Goal: Task Accomplishment & Management: Use online tool/utility

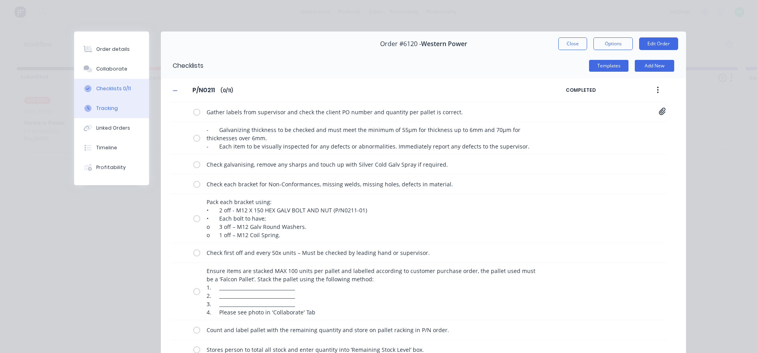
click at [115, 112] on button "Tracking" at bounding box center [111, 109] width 75 height 20
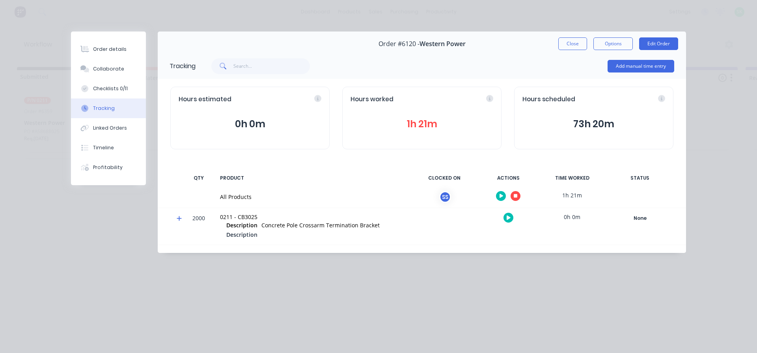
click at [516, 199] on button "button" at bounding box center [516, 196] width 10 height 10
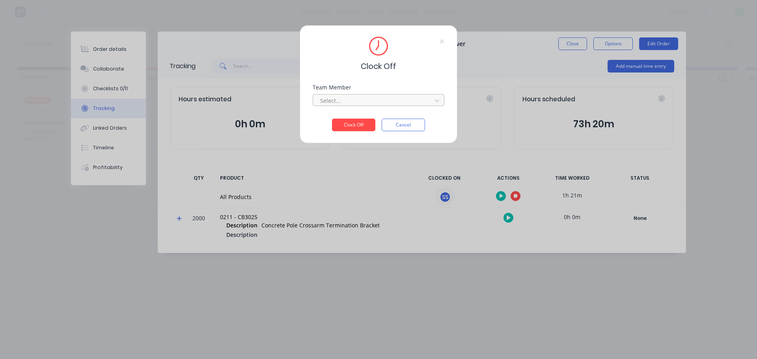
click at [405, 101] on div at bounding box center [373, 101] width 108 height 10
click at [361, 117] on div "[PERSON_NAME]" at bounding box center [379, 118] width 132 height 15
click at [350, 126] on button "Clock Off" at bounding box center [353, 125] width 43 height 13
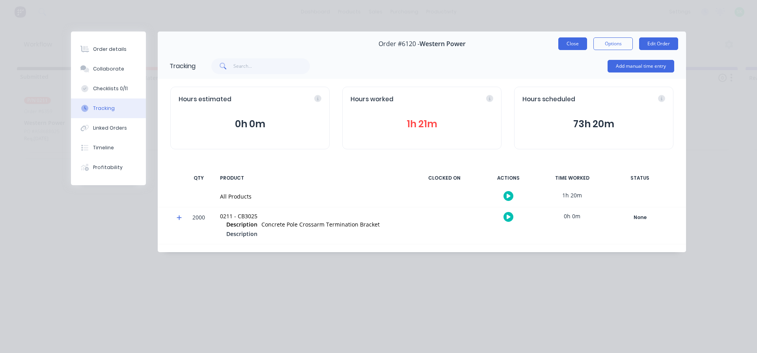
click at [566, 41] on button "Close" at bounding box center [572, 43] width 29 height 13
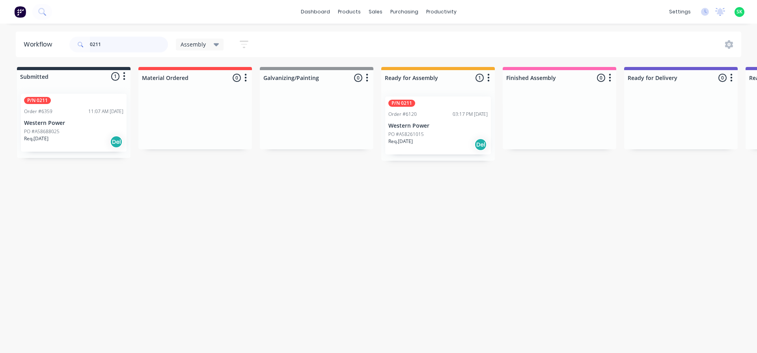
drag, startPoint x: 113, startPoint y: 43, endPoint x: 11, endPoint y: 41, distance: 102.1
click at [11, 41] on div "Workflow 0211 Assembly Save new view None edit Assembly (Default) edit Fabricat…" at bounding box center [378, 45] width 757 height 26
click at [50, 125] on p "Falcon Engineering 95 Pty Ltd" at bounding box center [73, 123] width 99 height 7
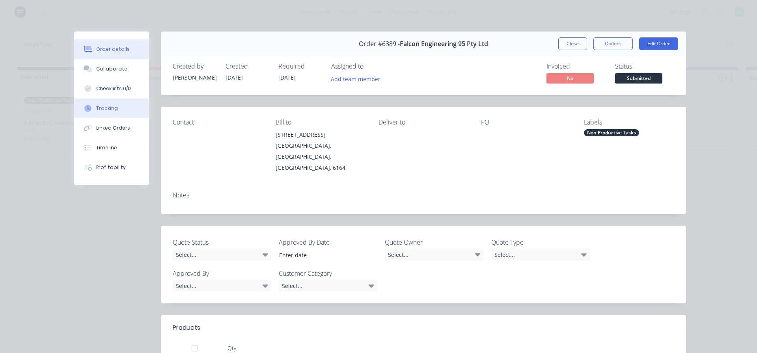
click at [86, 105] on icon at bounding box center [87, 108] width 7 height 7
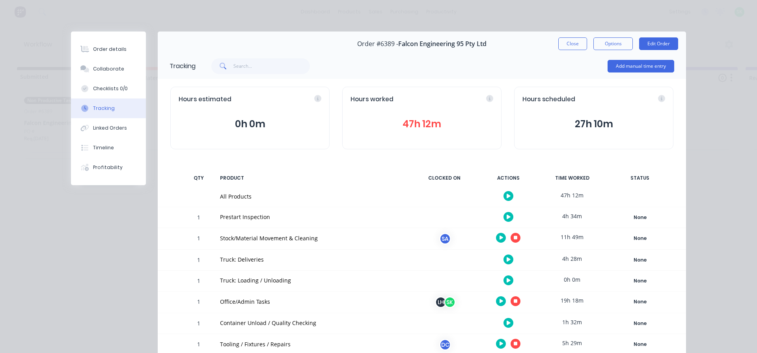
click at [503, 278] on button "button" at bounding box center [508, 281] width 10 height 10
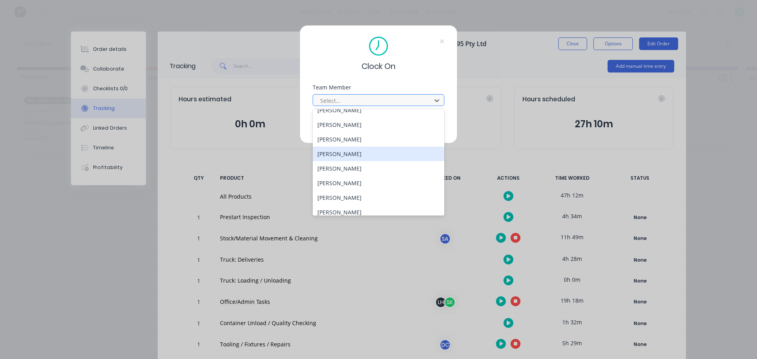
scroll to position [355, 0]
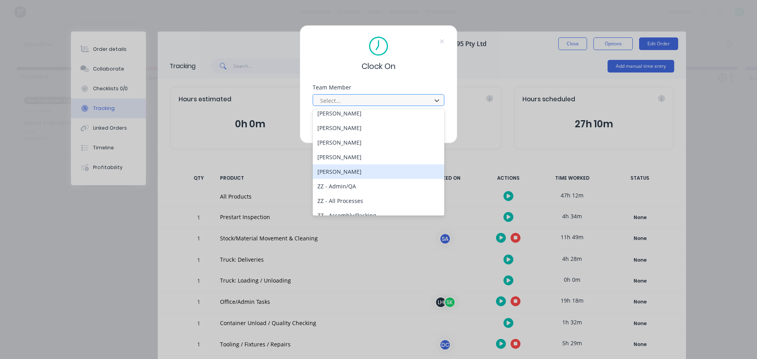
click at [365, 166] on div "[PERSON_NAME]" at bounding box center [379, 171] width 132 height 15
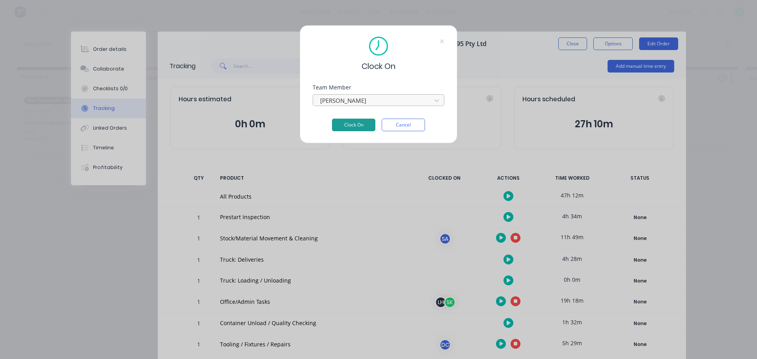
click at [364, 126] on button "Clock On" at bounding box center [353, 125] width 43 height 13
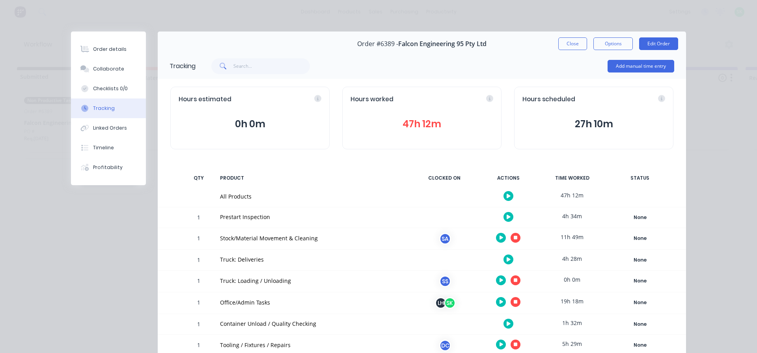
click at [514, 282] on icon "button" at bounding box center [516, 281] width 4 height 4
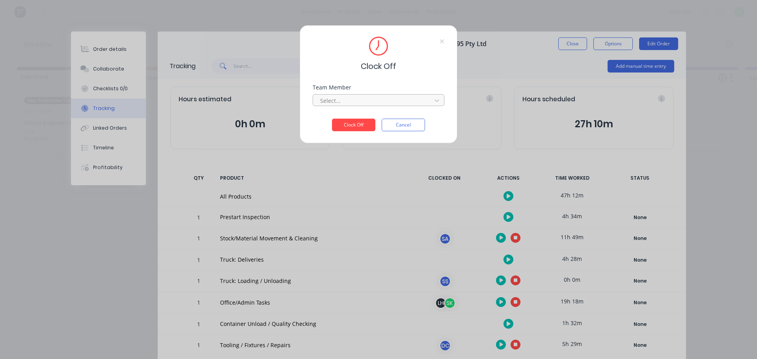
click at [379, 99] on div at bounding box center [373, 101] width 108 height 10
click at [376, 117] on div "[PERSON_NAME]" at bounding box center [379, 118] width 132 height 15
click at [356, 123] on button "Clock Off" at bounding box center [353, 125] width 43 height 13
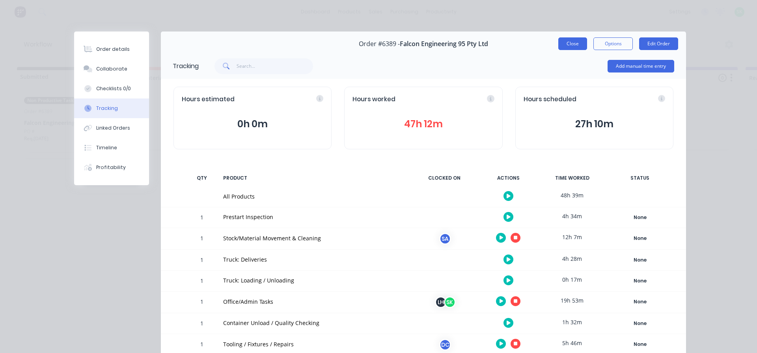
click at [571, 46] on button "Close" at bounding box center [572, 43] width 29 height 13
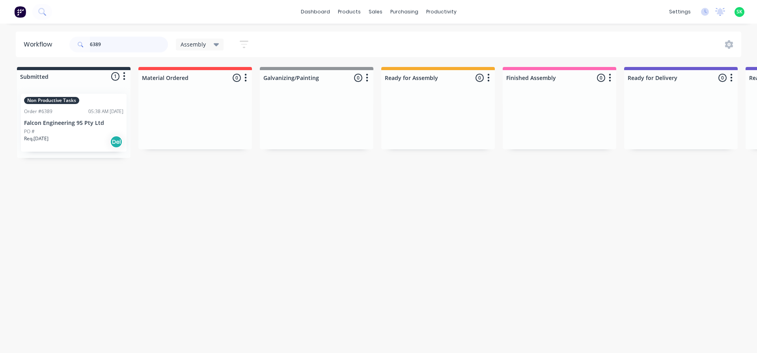
drag, startPoint x: 117, startPoint y: 42, endPoint x: 0, endPoint y: 33, distance: 117.9
click at [0, 33] on div "Workflow 6389 Assembly Save new view None edit Assembly (Default) edit Fabricat…" at bounding box center [378, 45] width 757 height 26
type input "0211"
click at [442, 128] on p "Western Power" at bounding box center [437, 126] width 99 height 7
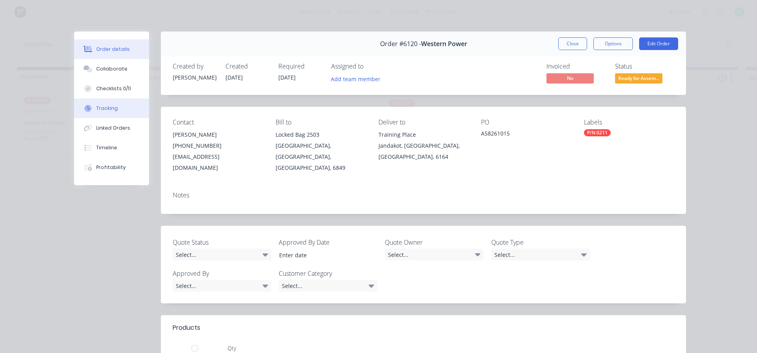
click at [109, 112] on div "Tracking" at bounding box center [107, 108] width 22 height 7
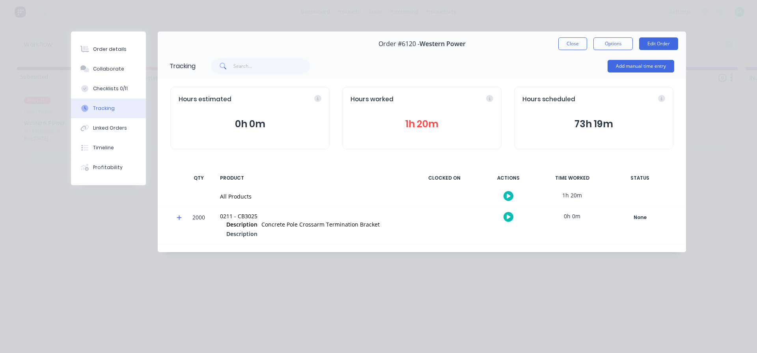
click at [505, 196] on button "button" at bounding box center [508, 196] width 10 height 10
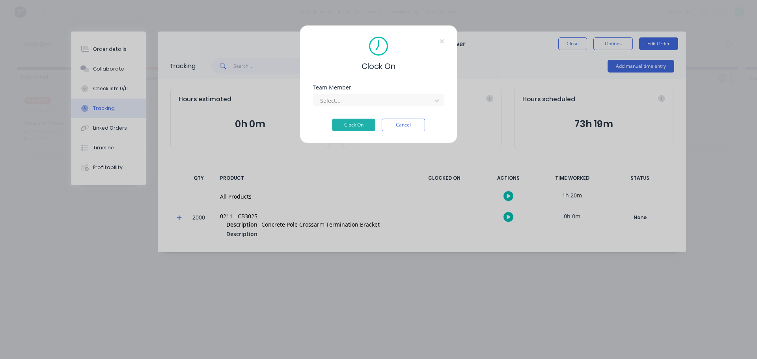
click at [379, 93] on div "Select..." at bounding box center [379, 99] width 132 height 14
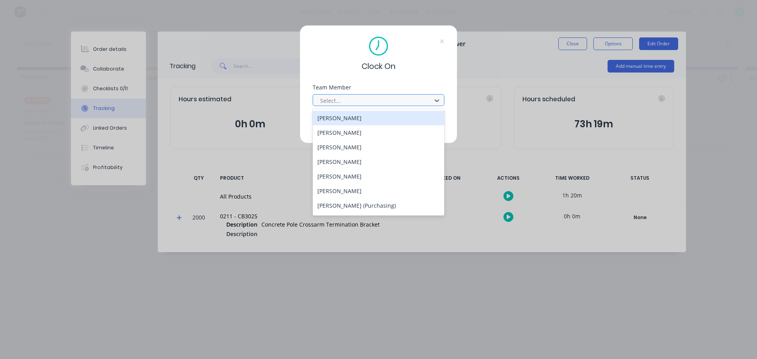
click at [384, 102] on div at bounding box center [373, 101] width 108 height 10
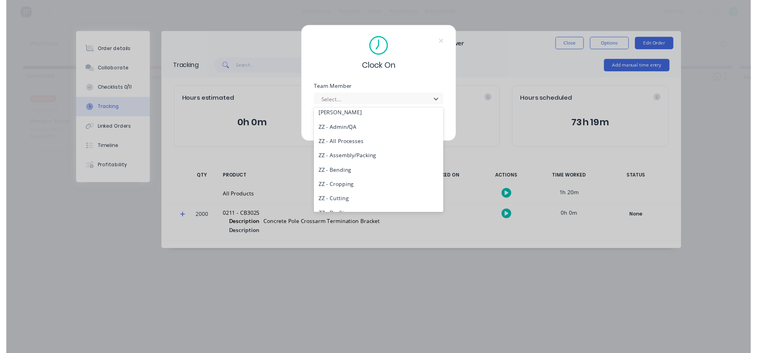
scroll to position [394, 0]
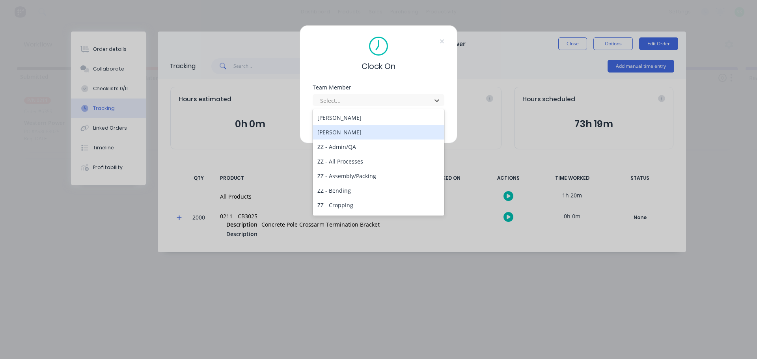
click at [360, 135] on div "[PERSON_NAME]" at bounding box center [379, 132] width 132 height 15
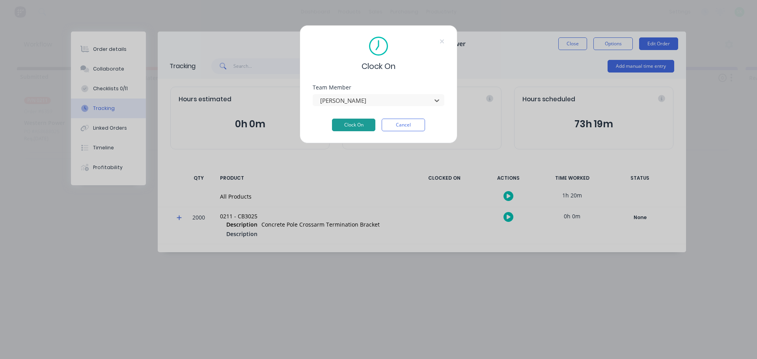
click at [361, 127] on button "Clock On" at bounding box center [353, 125] width 43 height 13
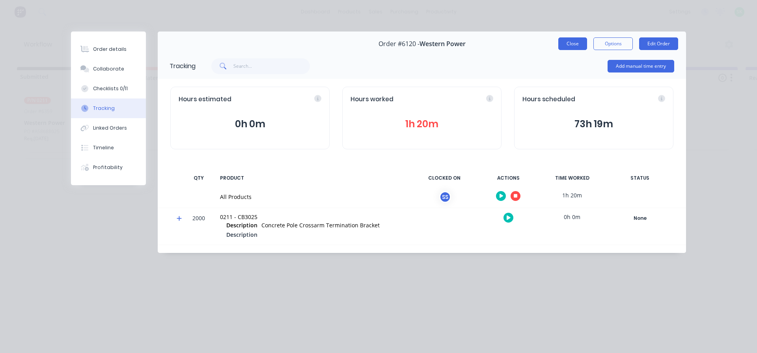
click at [577, 42] on button "Close" at bounding box center [572, 43] width 29 height 13
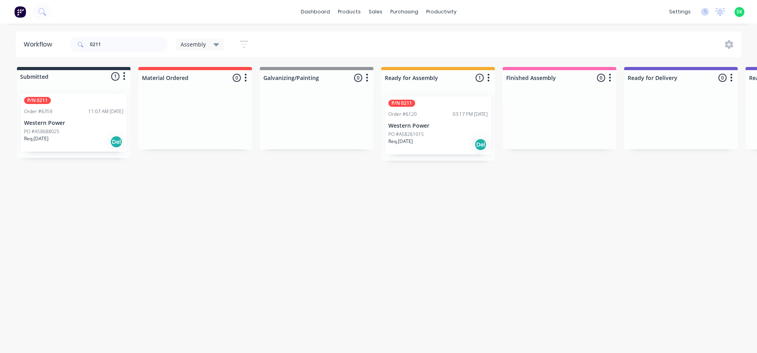
click at [62, 114] on div "Order #6359 11:07 AM [DATE]" at bounding box center [73, 111] width 99 height 7
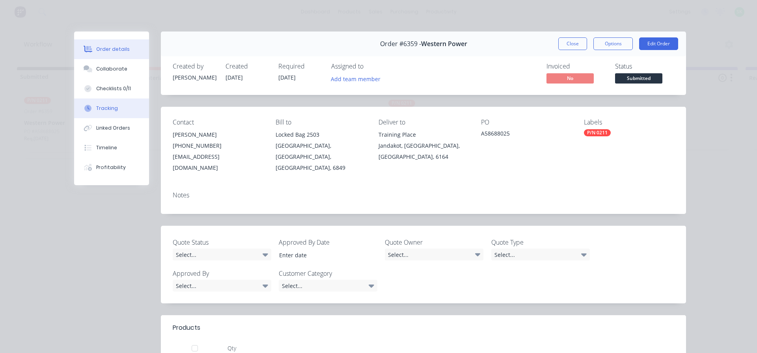
click at [108, 111] on div "Tracking" at bounding box center [107, 108] width 22 height 7
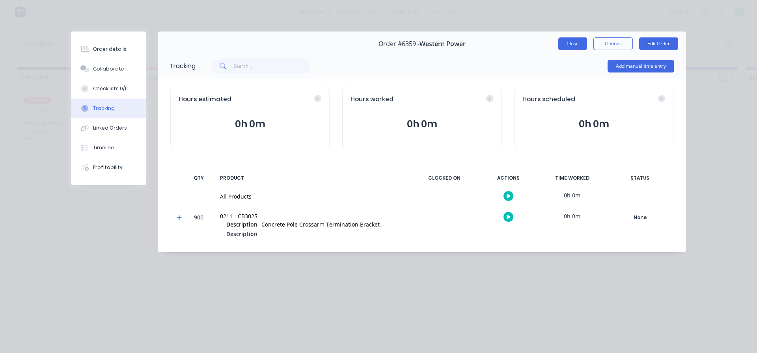
click at [578, 47] on button "Close" at bounding box center [572, 43] width 29 height 13
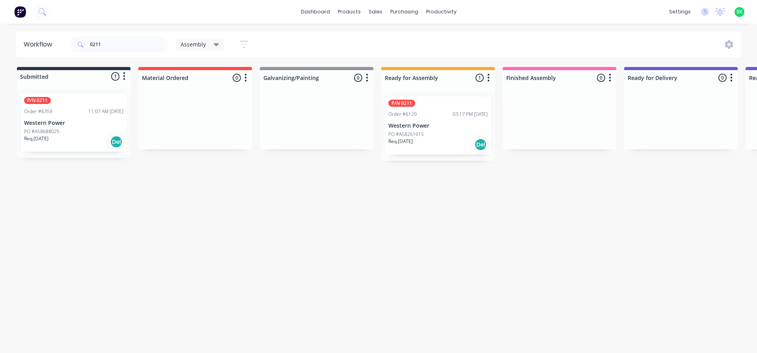
click at [429, 130] on div "P/N 0211 Order #6120 03:17 PM [DATE] Western Power PO #A58261015 Req. [DATE] Del" at bounding box center [438, 126] width 106 height 58
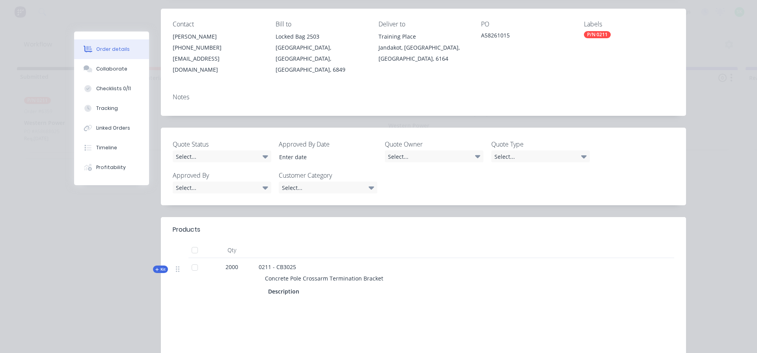
scroll to position [118, 0]
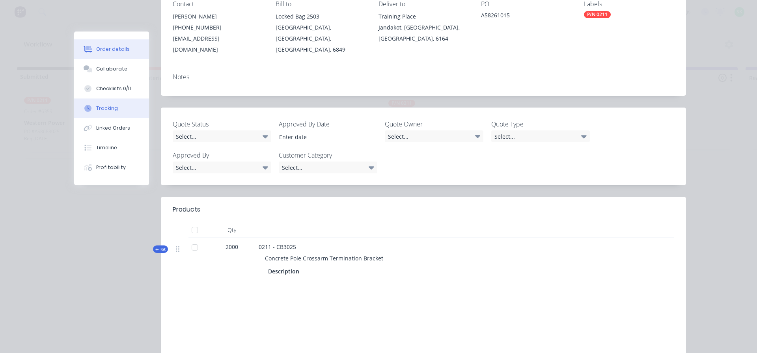
click at [110, 108] on div "Tracking" at bounding box center [107, 108] width 22 height 7
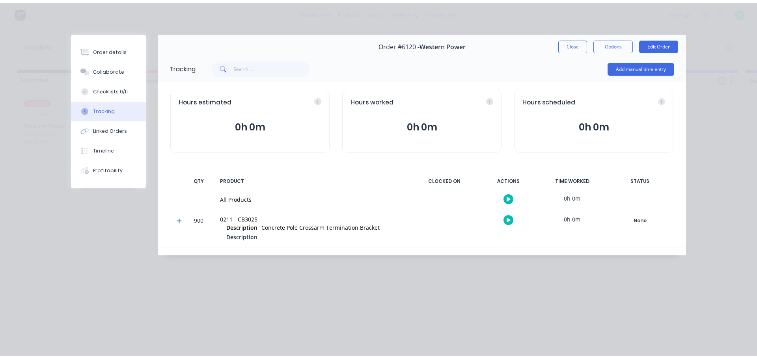
scroll to position [0, 0]
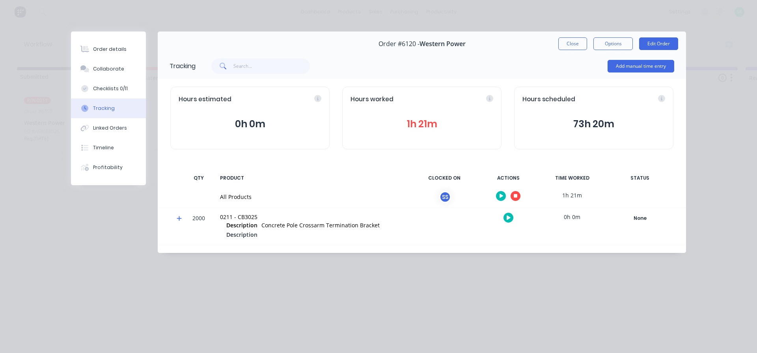
click at [503, 198] on icon "button" at bounding box center [502, 196] width 4 height 5
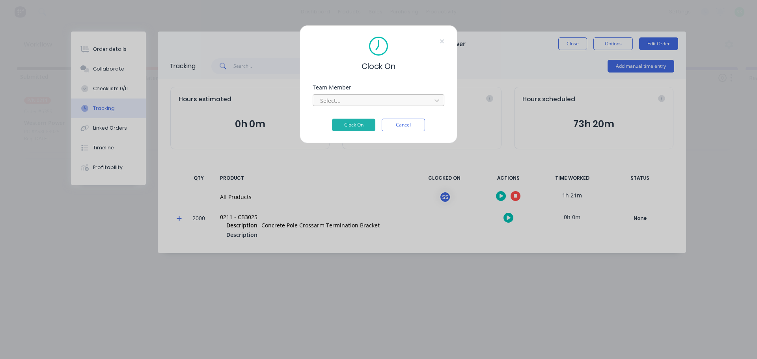
click at [422, 98] on div at bounding box center [373, 101] width 108 height 10
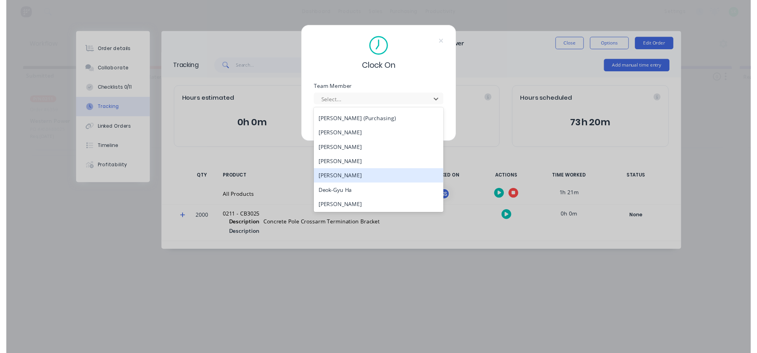
scroll to position [39, 0]
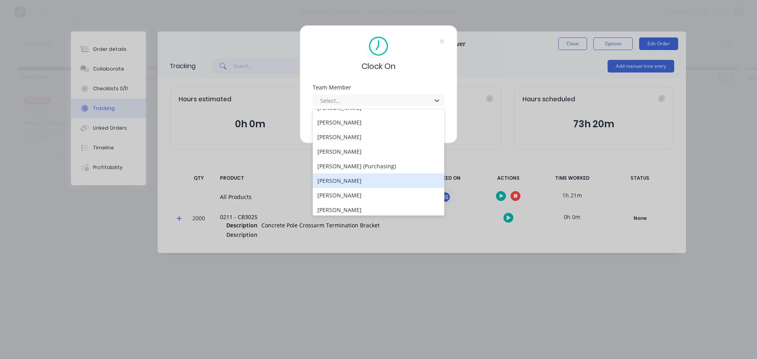
click at [339, 179] on div "[PERSON_NAME]" at bounding box center [379, 180] width 132 height 15
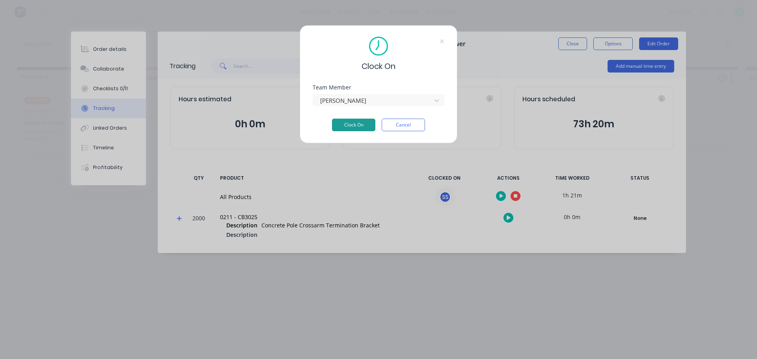
click at [367, 126] on button "Clock On" at bounding box center [353, 125] width 43 height 13
